Goal: Information Seeking & Learning: Learn about a topic

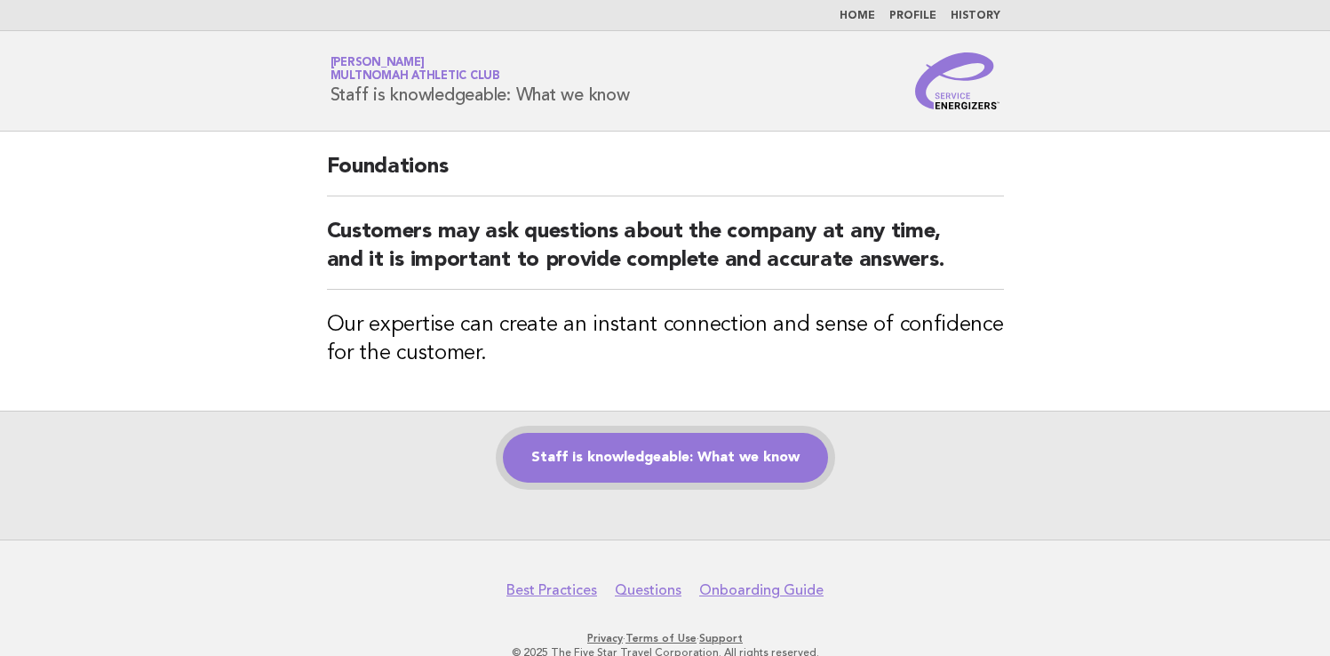
click at [648, 465] on link "Staff is knowledgeable: What we know" at bounding box center [665, 458] width 325 height 50
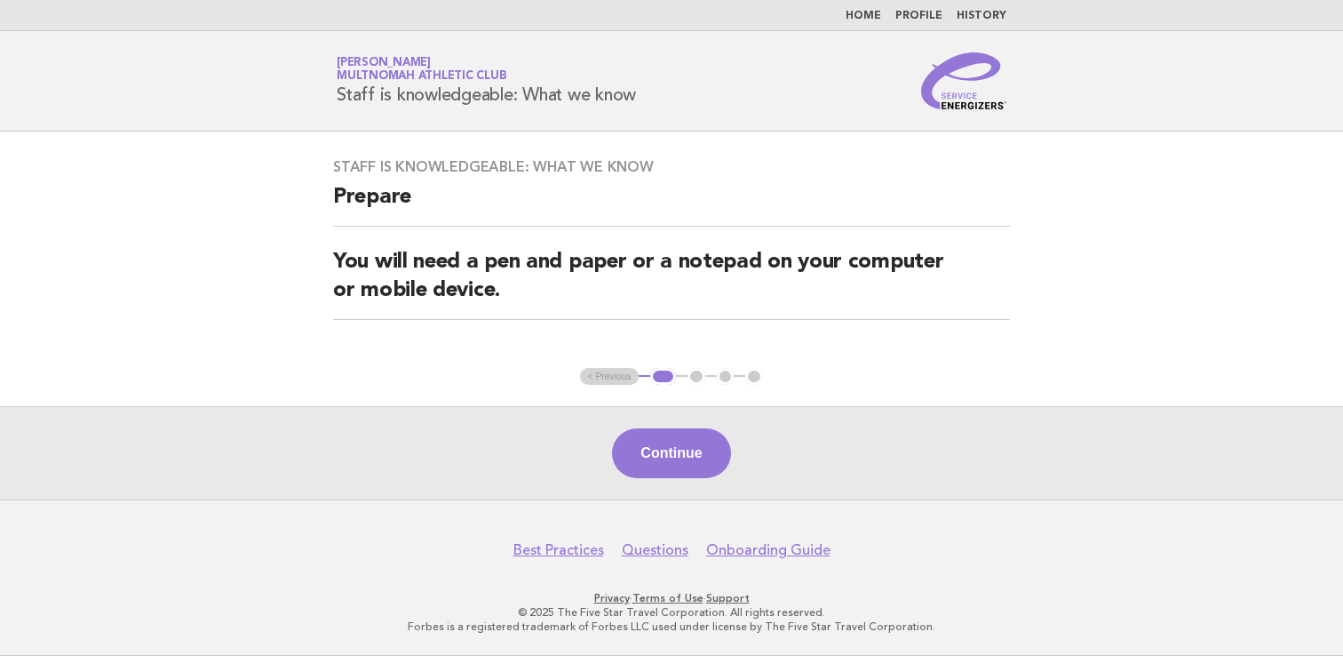
click at [733, 470] on div "Continue" at bounding box center [671, 452] width 1343 height 93
click at [720, 465] on button "Continue" at bounding box center [671, 453] width 118 height 50
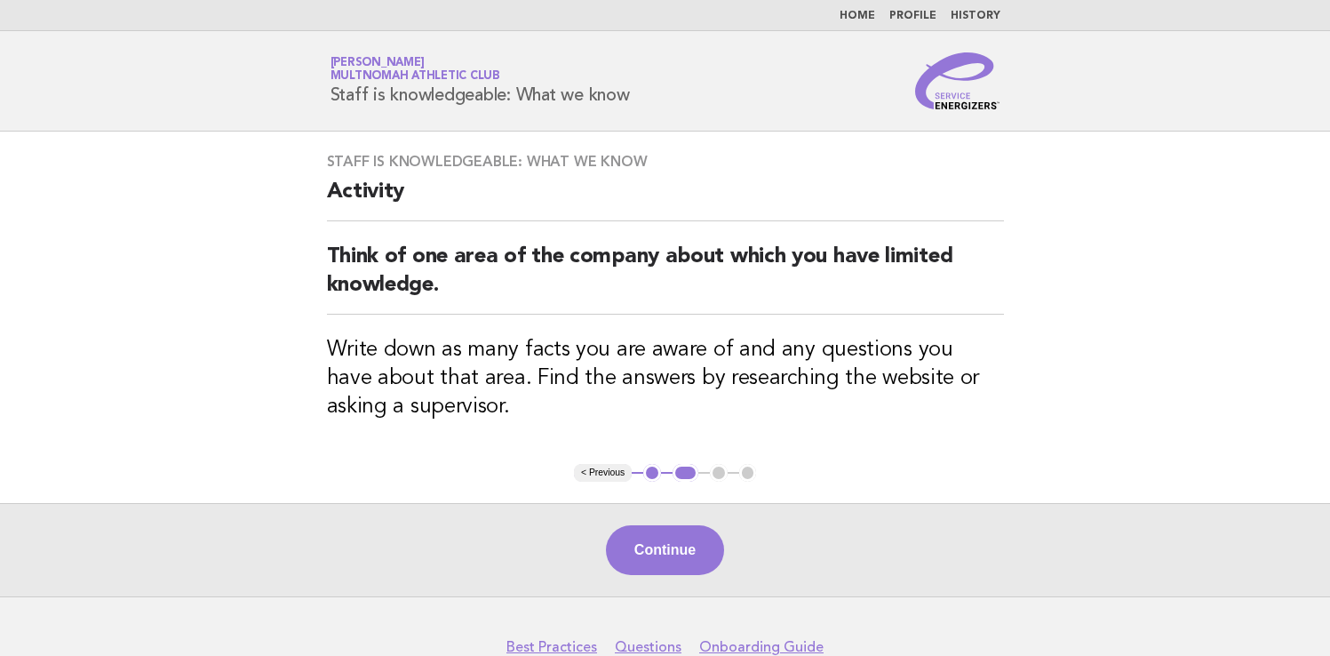
click at [647, 576] on div "Continue" at bounding box center [665, 549] width 1330 height 93
click at [648, 574] on div "Continue" at bounding box center [665, 549] width 1330 height 93
click at [655, 566] on button "Continue" at bounding box center [665, 550] width 118 height 50
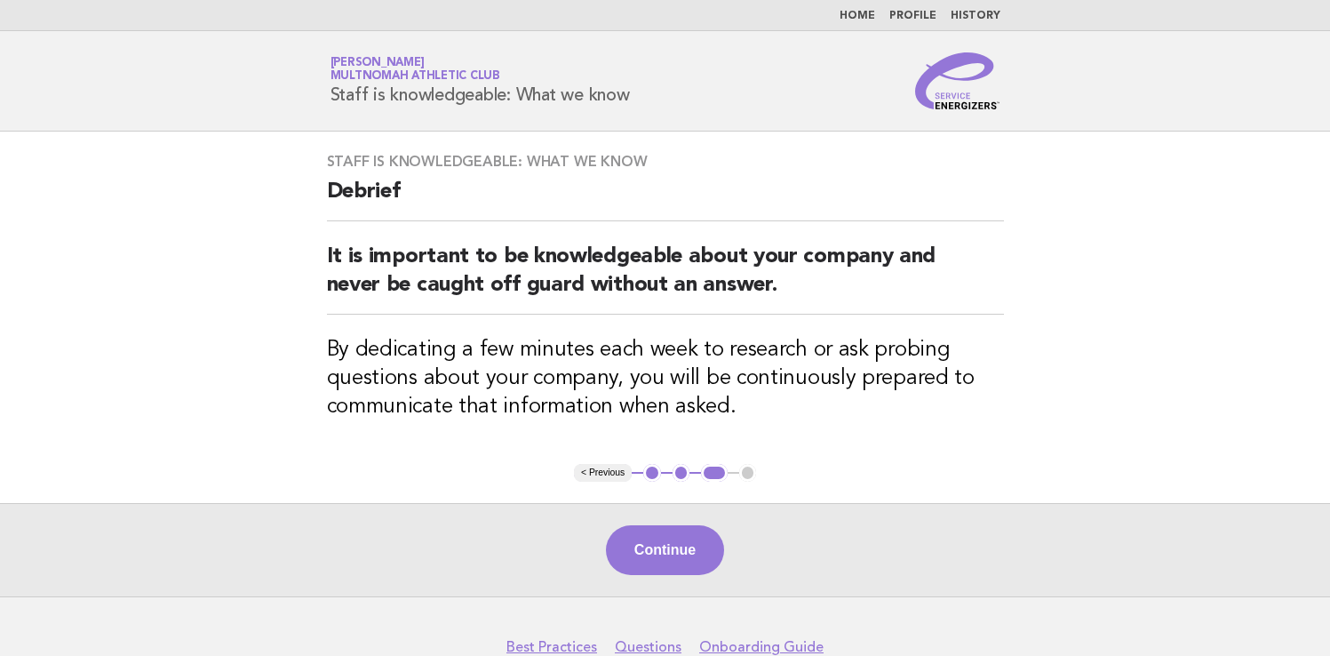
click at [639, 550] on button "Continue" at bounding box center [665, 550] width 118 height 50
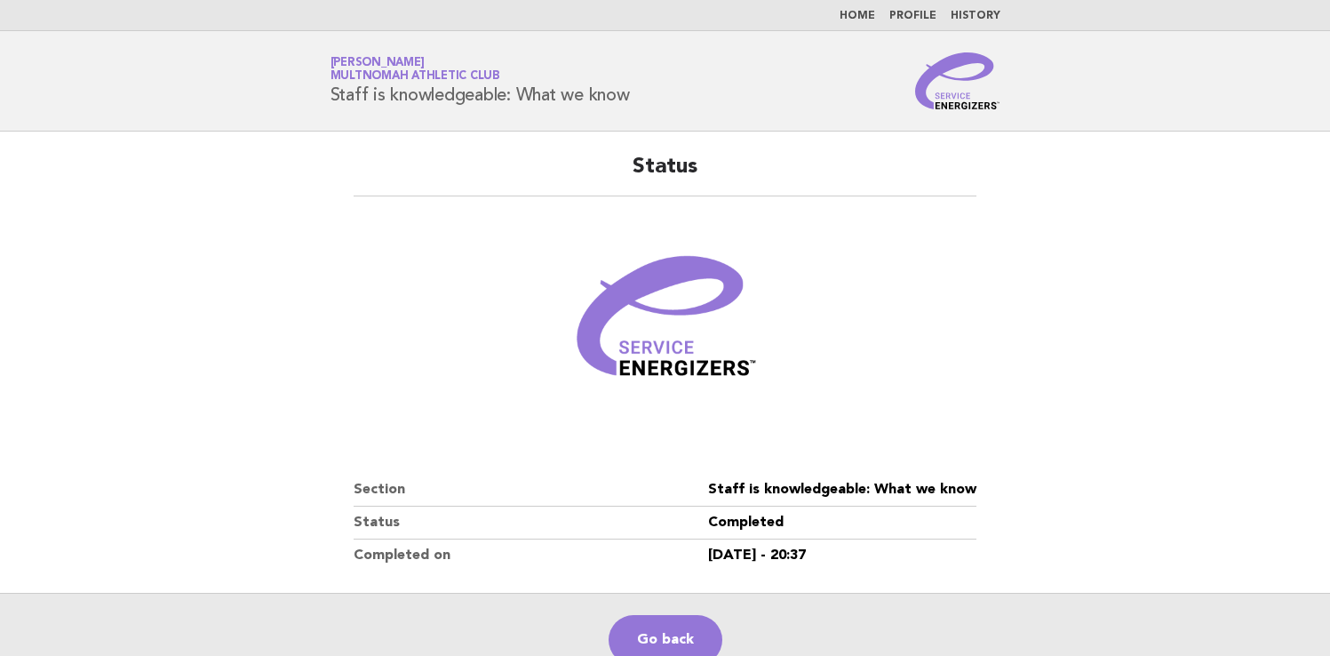
click at [305, 274] on main "Status Section Staff is knowledgeable: What we know Status Completed Completed …" at bounding box center [665, 408] width 1330 height 554
